Goal: Register for event/course

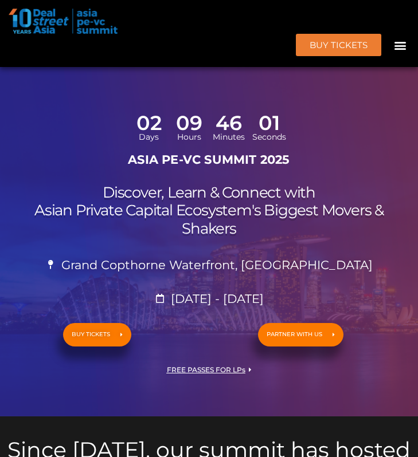
scroll to position [26, 0]
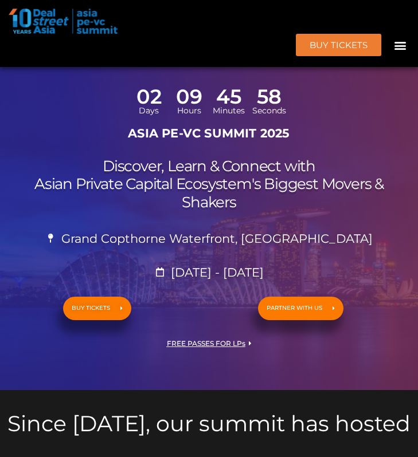
click at [134, 156] on div "02 Days 09 Hours 45 Minutes 58 Seconds ASIA PE-VC Summit 2025 Discover, Learn &…" at bounding box center [209, 229] width 418 height 321
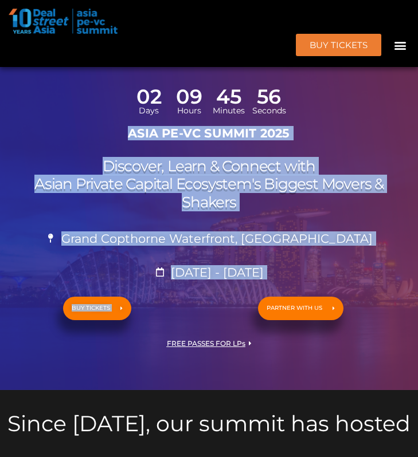
drag, startPoint x: 126, startPoint y: 131, endPoint x: 388, endPoint y: 236, distance: 281.9
click at [388, 236] on div "02 Days 09 Hours 45 Minutes 56 Seconds ASIA PE-VC Summit 2025 Discover, Learn &…" at bounding box center [209, 229] width 418 height 321
copy div "ASIA PE-VC Summit 2025 Discover, Learn & Connect with Asian Private Capital Eco…"
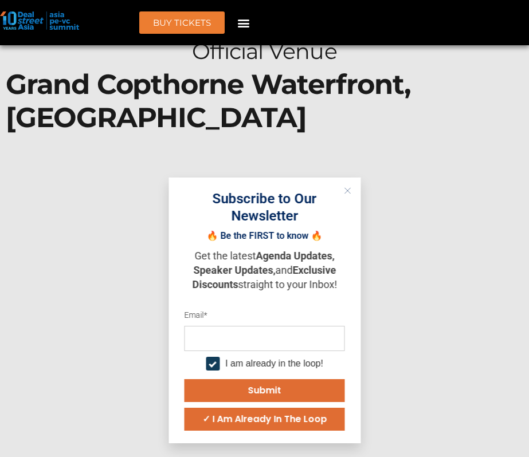
scroll to position [12975, 0]
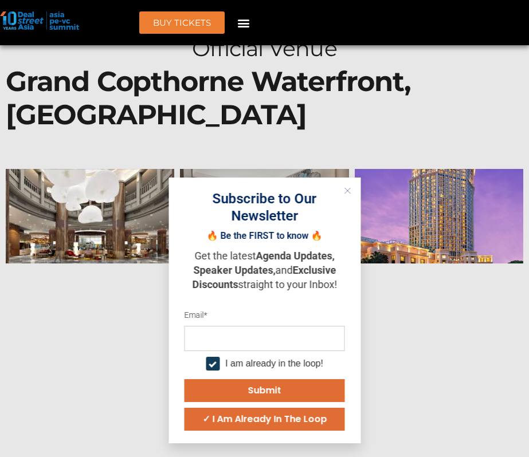
click at [344, 191] on icon "Close" at bounding box center [347, 190] width 7 height 7
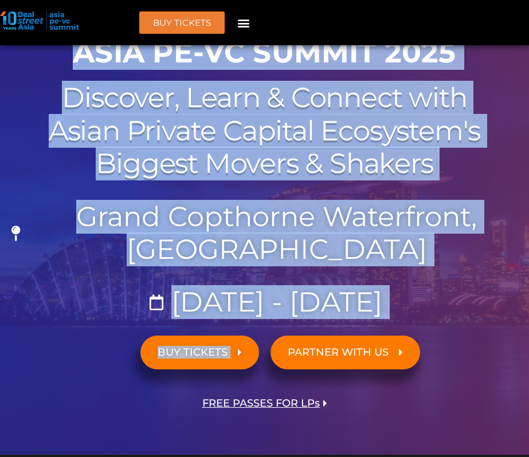
scroll to position [345, 0]
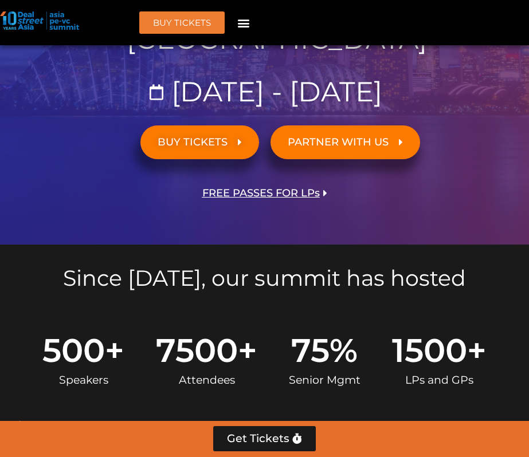
click at [354, 246] on div "Since [DATE], our summit has hosted" at bounding box center [264, 276] width 529 height 62
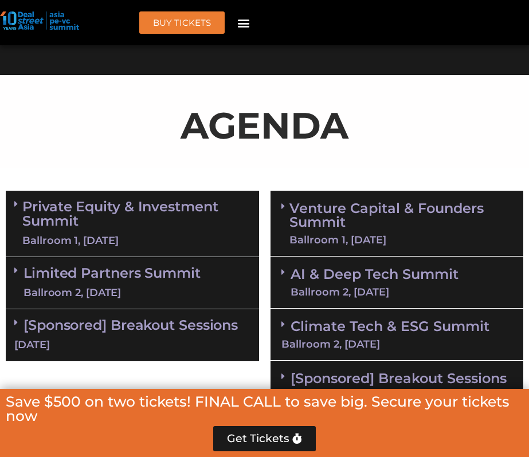
click at [146, 227] on link "Private Equity & Investment Summit Ballroom 1, [DATE]" at bounding box center [135, 223] width 227 height 49
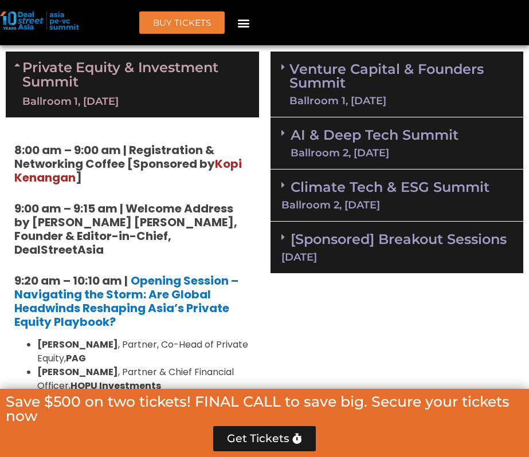
scroll to position [838, 0]
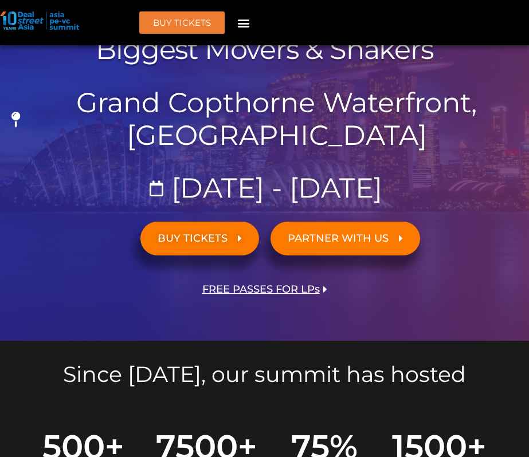
click at [272, 284] on span "FREE PASSES FOR LPs" at bounding box center [260, 289] width 117 height 11
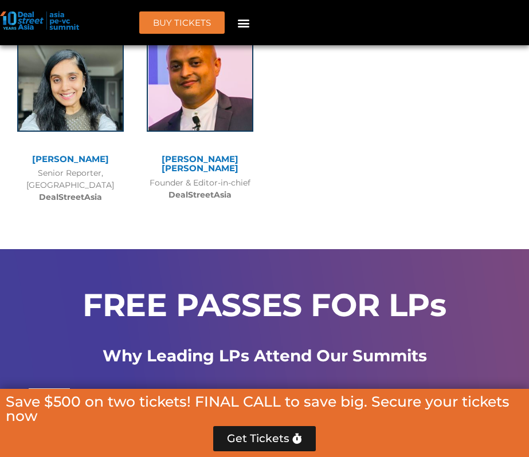
scroll to position [10390, 0]
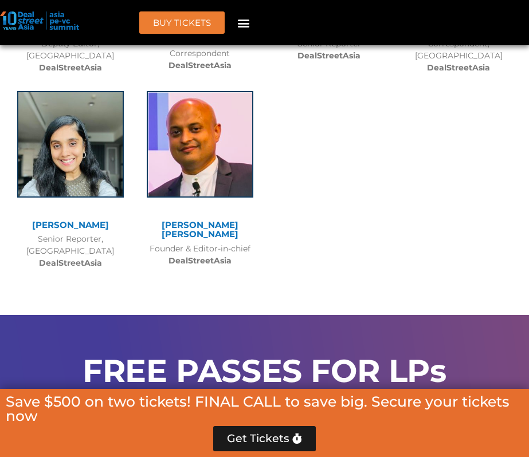
click at [85, 355] on h2 "FREE PASSES FOR LPs" at bounding box center [264, 370] width 506 height 31
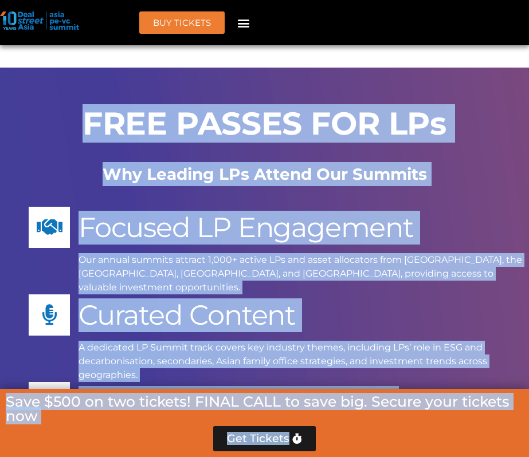
scroll to position [10653, 0]
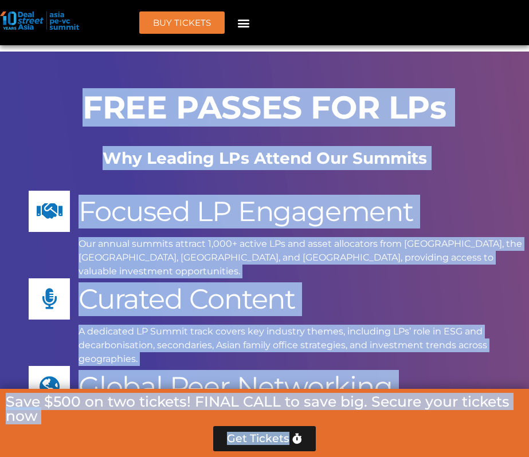
drag, startPoint x: 85, startPoint y: 96, endPoint x: 340, endPoint y: 241, distance: 294.0
click at [341, 241] on div "FREE PASSES FOR LPs Why Leading LPs Attend Our Summits Focused LP Engagement Ou…" at bounding box center [264, 372] width 529 height 641
copy div "FREE PASSES FOR LPs Why Leading LPs Attend Our Summits Focused LP Engagement Ou…"
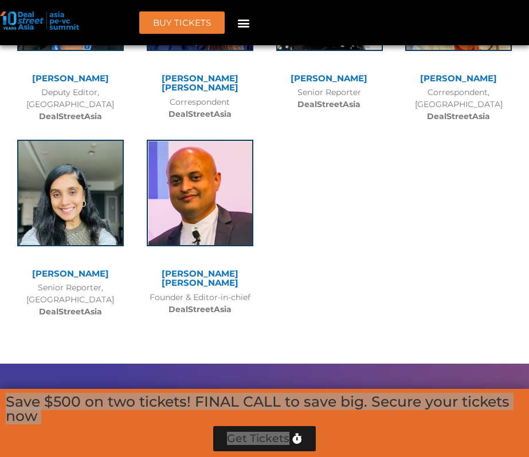
scroll to position [10347, 0]
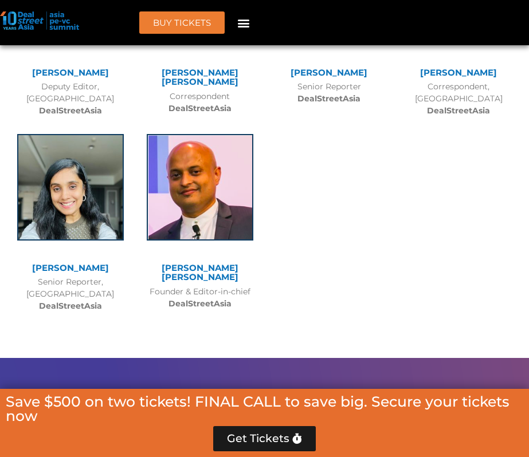
click at [127, 455] on b "Why Leading LPs Attend Our Summits" at bounding box center [265, 464] width 324 height 19
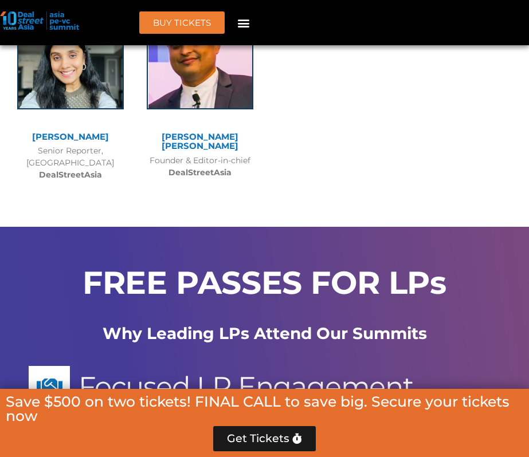
scroll to position [10479, 0]
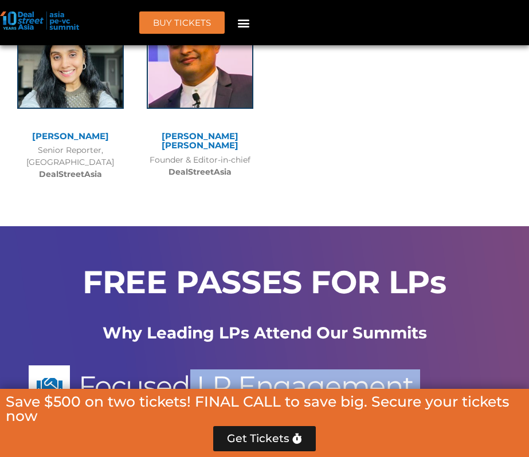
drag, startPoint x: 82, startPoint y: 119, endPoint x: 435, endPoint y: 174, distance: 357.6
copy div "Focused LP Engagement Our annual summits attract 1,000+ active LPs and asset al…"
drag, startPoint x: 80, startPoint y: 190, endPoint x: 167, endPoint y: 262, distance: 113.1
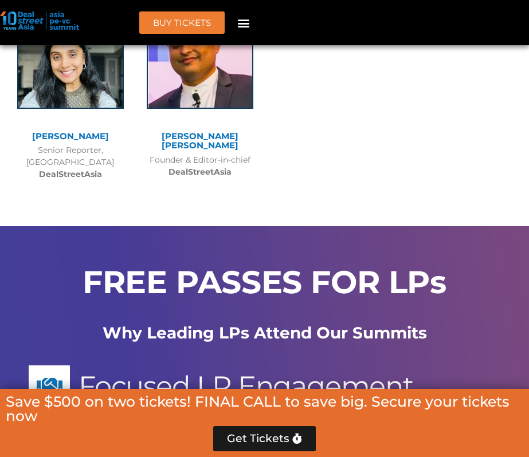
copy div "Curated Content A dedicated LP Summit track covers key industry themes, includi…"
drag, startPoint x: 83, startPoint y: 283, endPoint x: 426, endPoint y: 324, distance: 345.0
copy div "Global Peer Networking Engage with leading asset allocators from across [GEOGRA…"
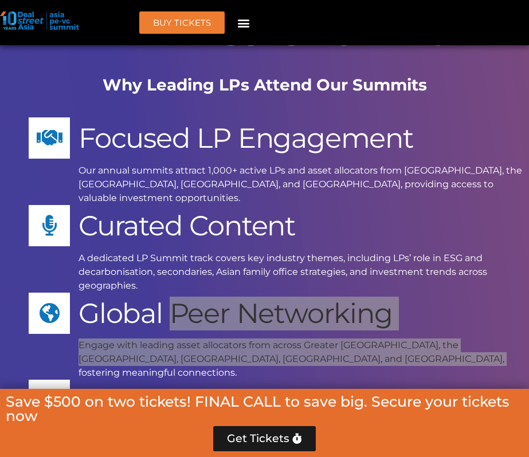
scroll to position [10715, 0]
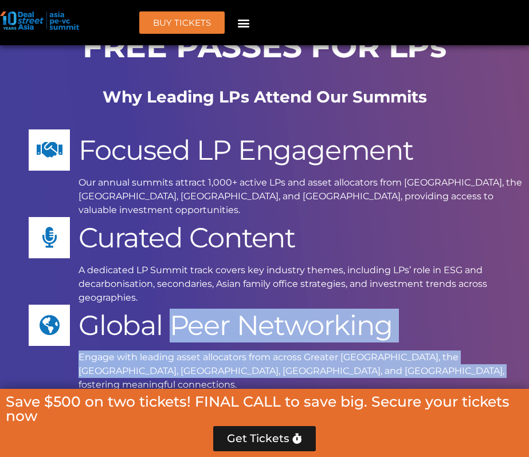
drag, startPoint x: 84, startPoint y: 121, endPoint x: 391, endPoint y: 174, distance: 310.8
click at [391, 392] on div "Access to Fund Managers Meet a diverse range of GPs, from emerging managers to …" at bounding box center [300, 436] width 444 height 88
copy div "Access to Fund Managers Meet a diverse range of GPs, from emerging managers to …"
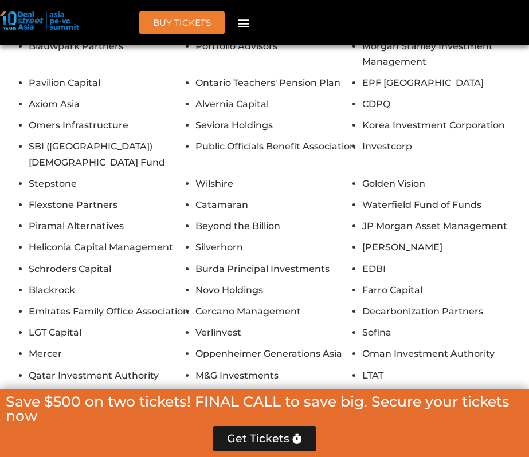
scroll to position [11738, 0]
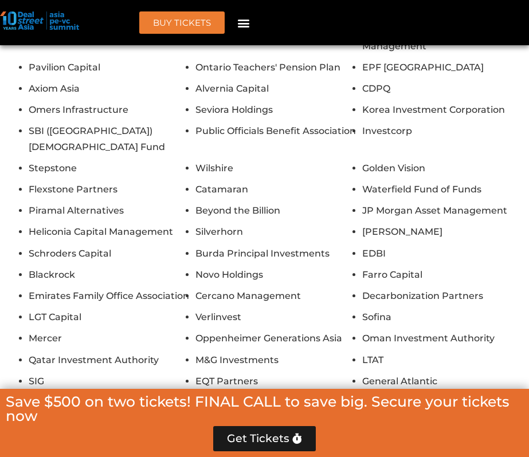
click at [252, 400] on button "Show All Firms" at bounding box center [264, 412] width 92 height 25
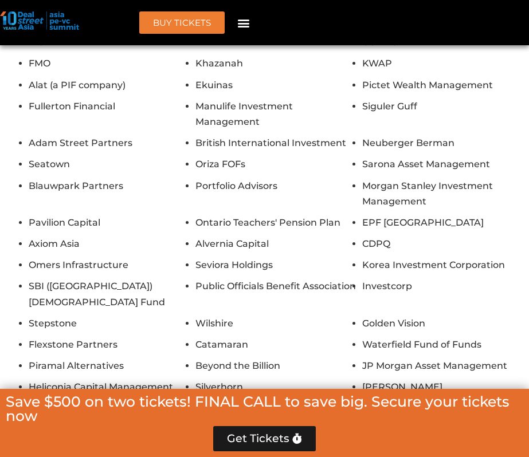
scroll to position [11587, 0]
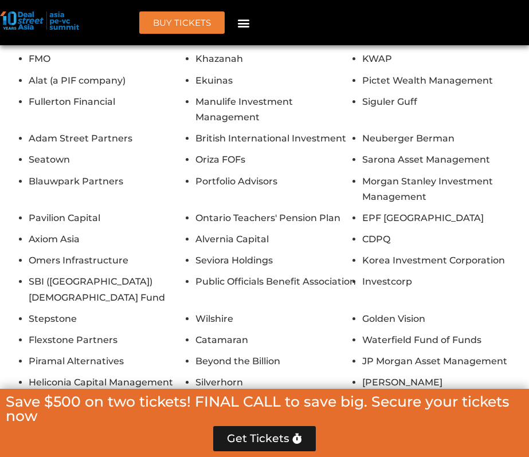
type input "**********"
type input "*****"
type input "**"
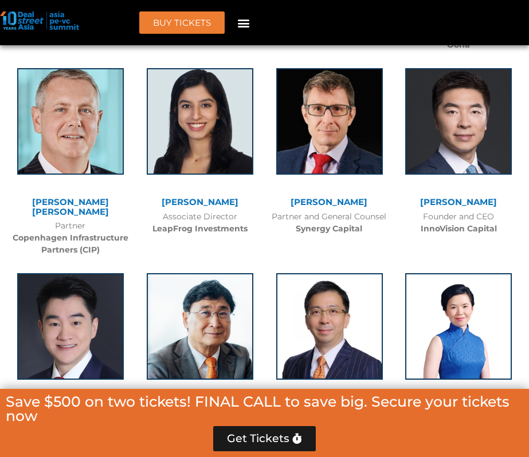
scroll to position [7305, 0]
